Goal: Transaction & Acquisition: Book appointment/travel/reservation

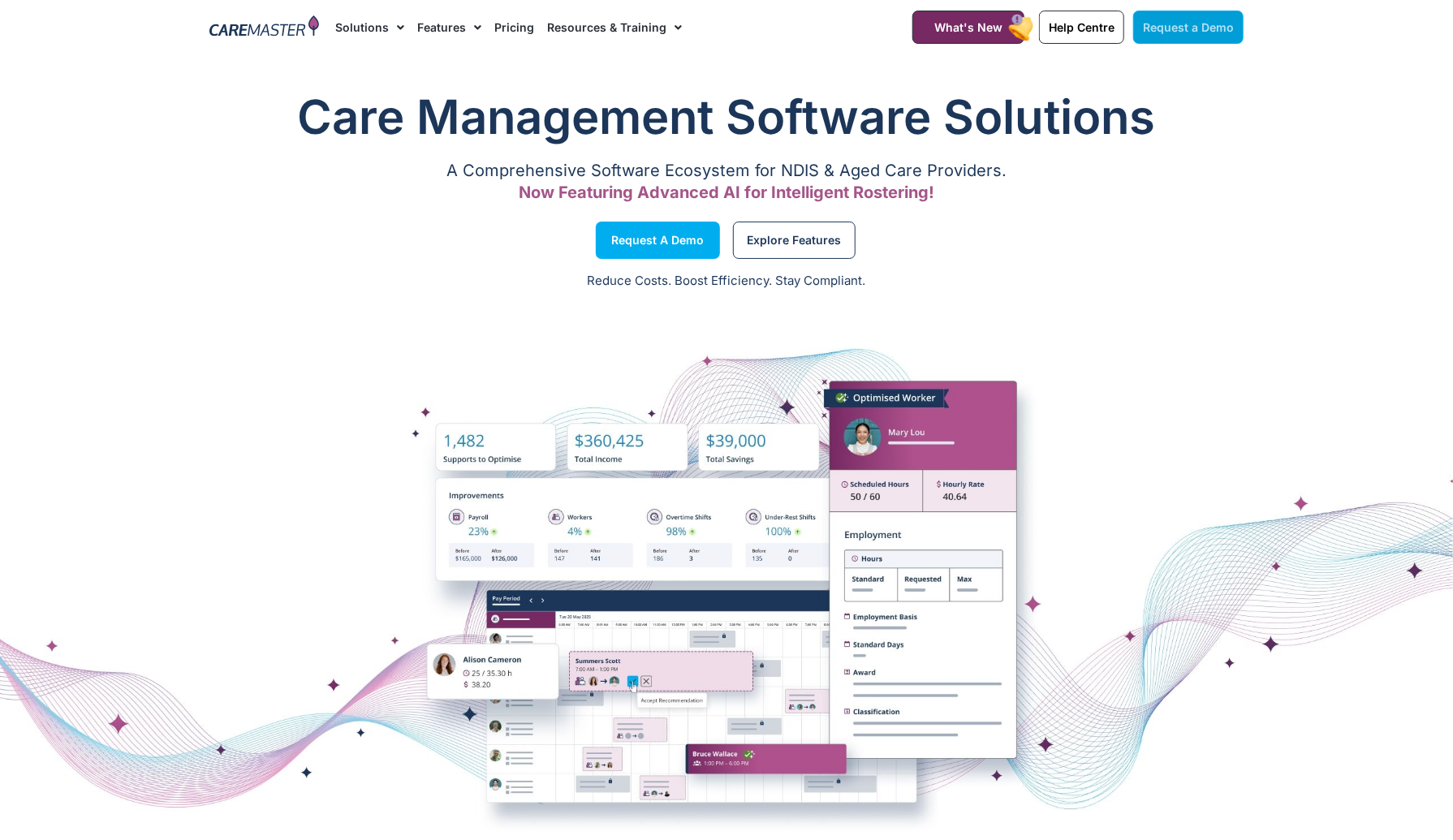
click at [1180, 27] on span "Request a Demo" at bounding box center [1188, 27] width 91 height 14
